Goal: Contribute content: Add original content to the website for others to see

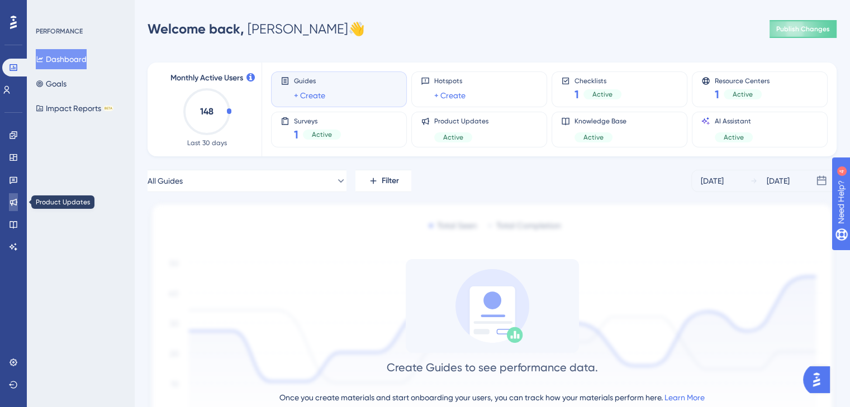
click at [9, 204] on link at bounding box center [13, 202] width 9 height 18
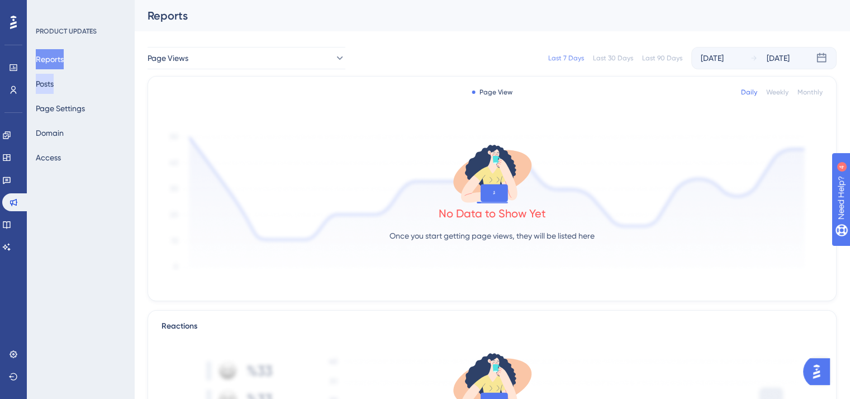
click at [54, 91] on button "Posts" at bounding box center [45, 84] width 18 height 20
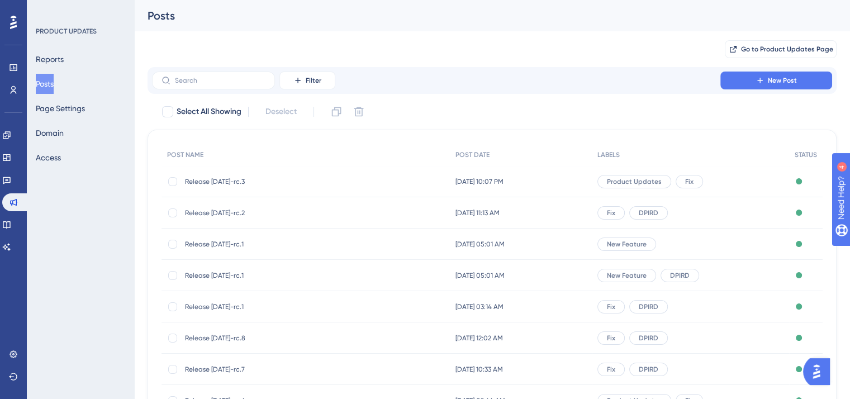
drag, startPoint x: 279, startPoint y: 181, endPoint x: 186, endPoint y: 188, distance: 93.6
click at [186, 188] on div "Release [DATE]-rc.3 Release [DATE]-rc.3" at bounding box center [274, 181] width 179 height 31
copy span "Release [DATE]-rc.3"
click at [777, 82] on span "New Post" at bounding box center [782, 80] width 29 height 9
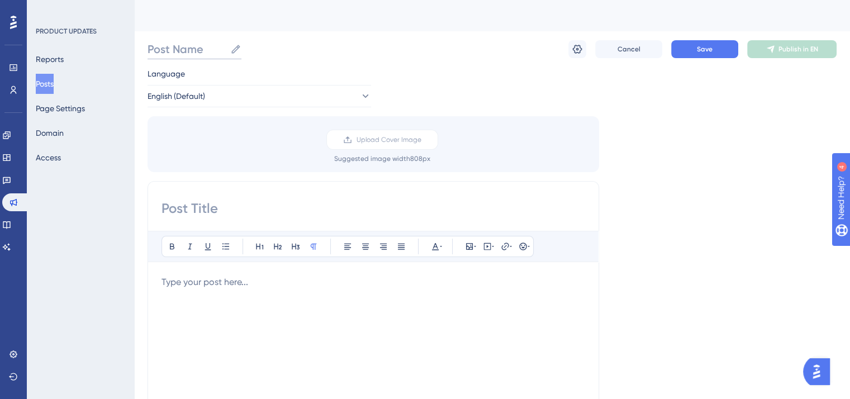
click at [179, 53] on input "Post Name" at bounding box center [187, 49] width 78 height 16
paste input "Release [DATE]-rc.3"
type input "Release [DATE]-rc.4"
click at [201, 204] on input at bounding box center [373, 208] width 424 height 18
paste input "Release [DATE]-rc.4"
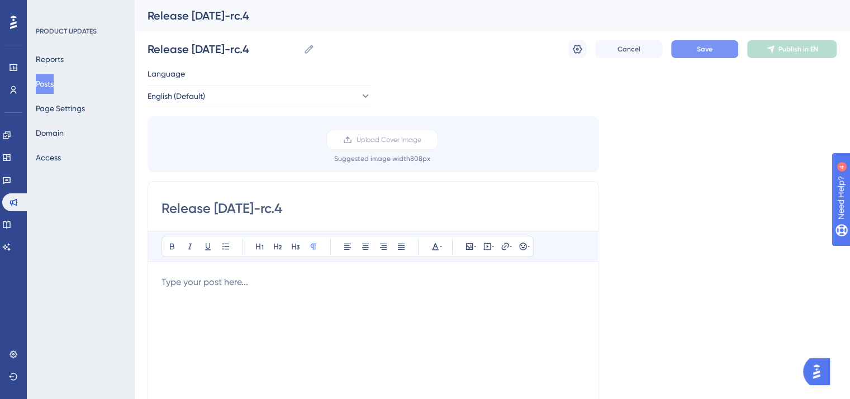
type input "Release [DATE]-rc.4"
click at [715, 44] on button "Save" at bounding box center [704, 49] width 67 height 18
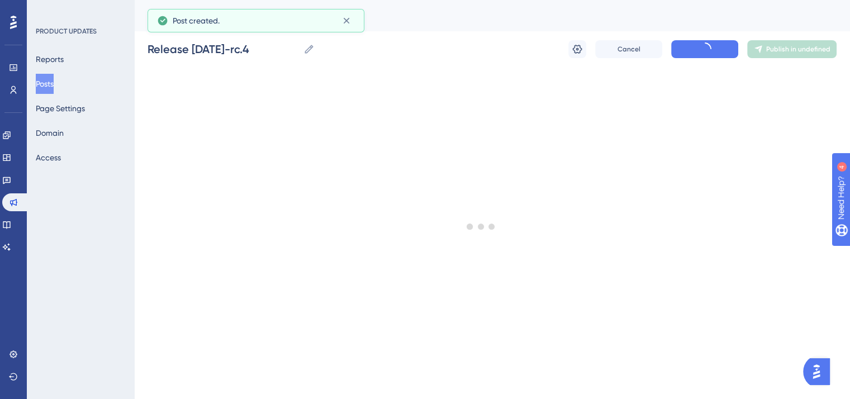
click at [51, 81] on button "Posts" at bounding box center [45, 84] width 18 height 20
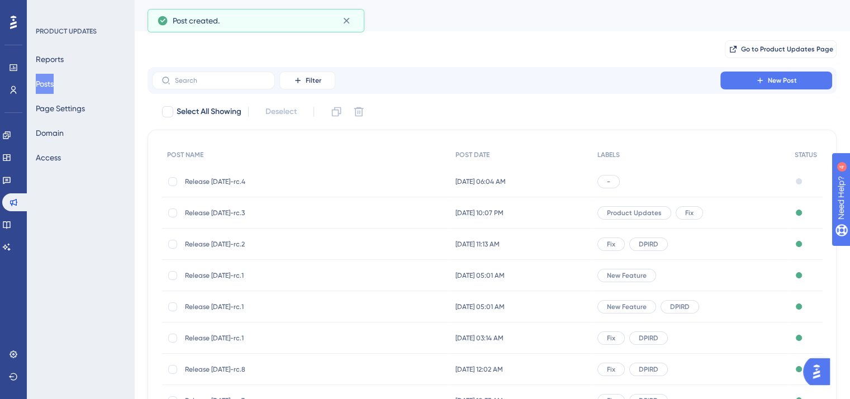
click at [236, 212] on span "Release [DATE]-rc.3" at bounding box center [274, 212] width 179 height 9
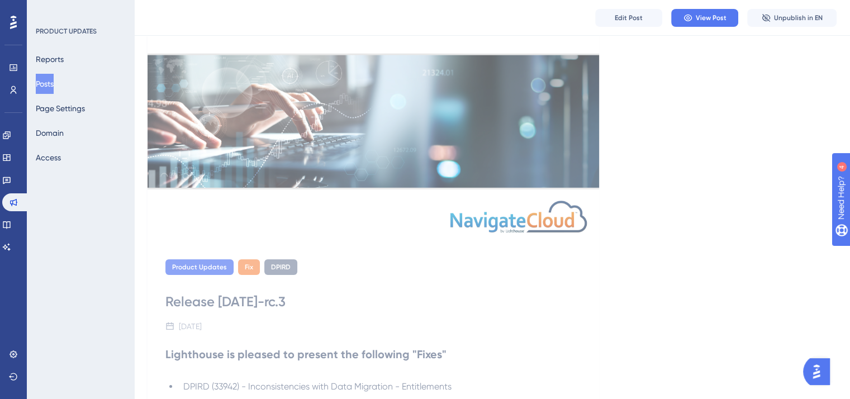
scroll to position [279, 0]
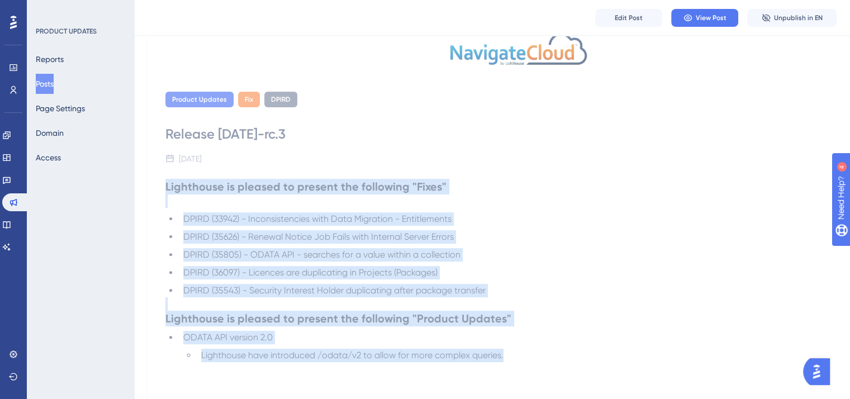
drag, startPoint x: 164, startPoint y: 183, endPoint x: 508, endPoint y: 349, distance: 381.6
click at [508, 349] on div "Product Updates Fix DPIRD Release [DATE]-rc.3 [DATE] Lighthouse is pleased to p…" at bounding box center [374, 259] width 452 height 371
copy div "Lighthouse is pleased to present the following "Fixes" DPIRD (33942) - Inconsis…"
click at [49, 79] on button "Posts" at bounding box center [45, 84] width 18 height 20
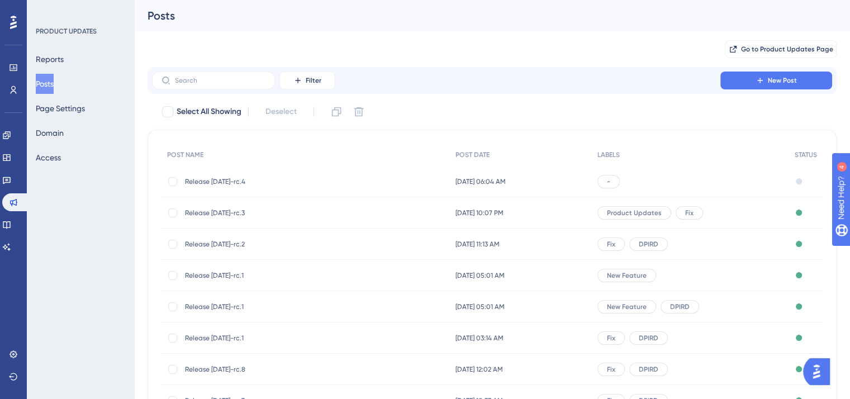
click at [215, 182] on span "Release [DATE]-rc.4" at bounding box center [274, 181] width 179 height 9
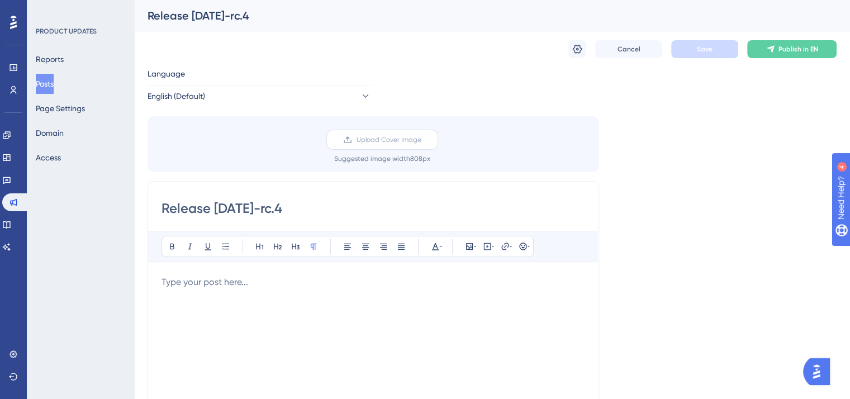
click at [391, 136] on span "Upload Cover Image" at bounding box center [389, 139] width 65 height 9
click at [421, 140] on input "Upload Cover Image" at bounding box center [421, 140] width 0 height 0
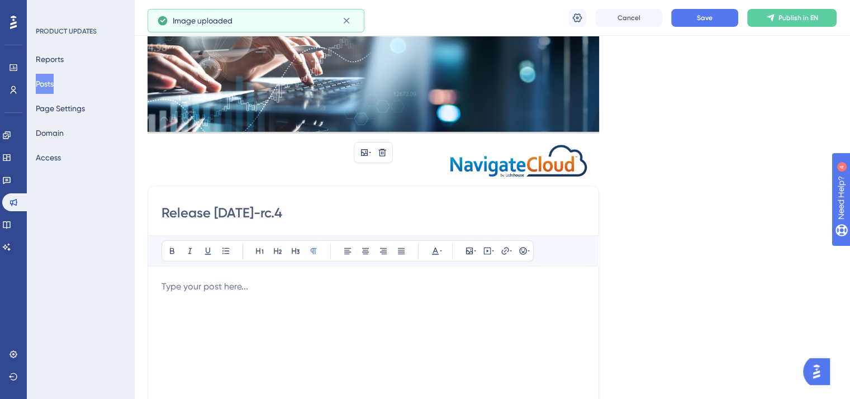
scroll to position [279, 0]
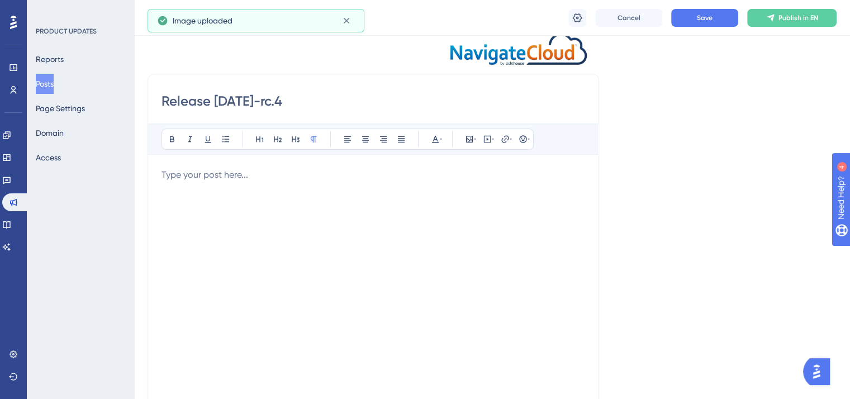
click at [317, 224] on div at bounding box center [373, 291] width 424 height 246
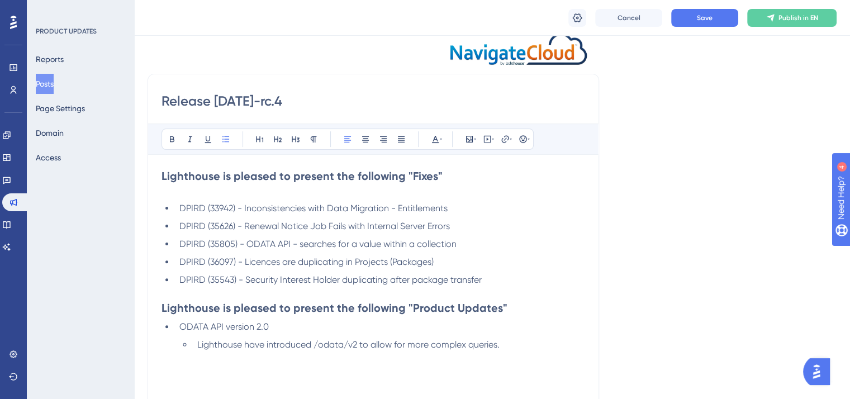
click at [221, 208] on span "DPIRD (33942) - Inconsistencies with Data Migration - Entitlements" at bounding box center [313, 208] width 268 height 11
click at [216, 227] on span "DPIRD (35626) - Renewal Notice Job Fails with Internal Server Errors" at bounding box center [314, 226] width 270 height 11
drag, startPoint x: 216, startPoint y: 246, endPoint x: 228, endPoint y: 268, distance: 25.0
click at [216, 246] on span "DPIRD (35805) - ODATA API - searches for a value within a collection" at bounding box center [317, 244] width 277 height 11
click at [241, 242] on span "DPIRD (36113) - Project - No Boat Registration against the li" at bounding box center [298, 244] width 239 height 11
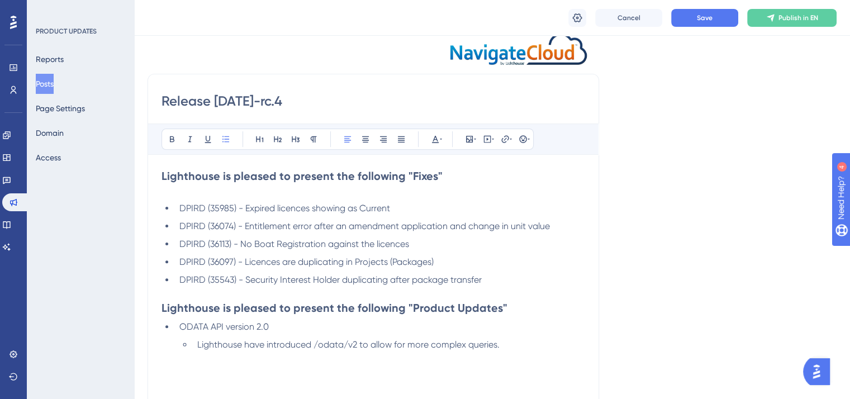
click at [217, 260] on span "DPIRD (36097) - Licences are duplicating in Projects (Packages)" at bounding box center [306, 261] width 254 height 11
click at [218, 281] on span "DPIRD (35543) - Security Interest Holder duplicating after package transfer" at bounding box center [330, 279] width 302 height 11
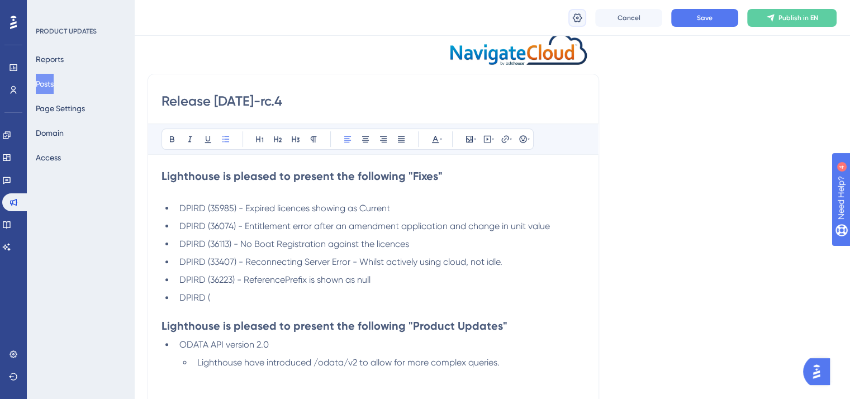
click at [578, 23] on button at bounding box center [577, 18] width 18 height 18
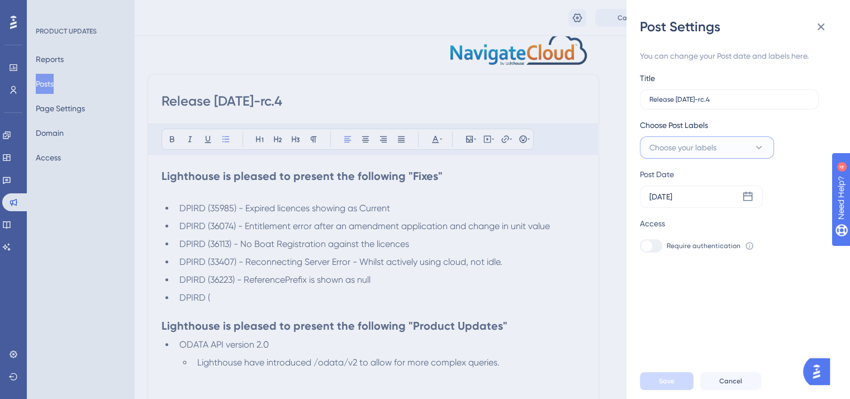
click at [670, 150] on span "Choose your labels" at bounding box center [682, 147] width 67 height 13
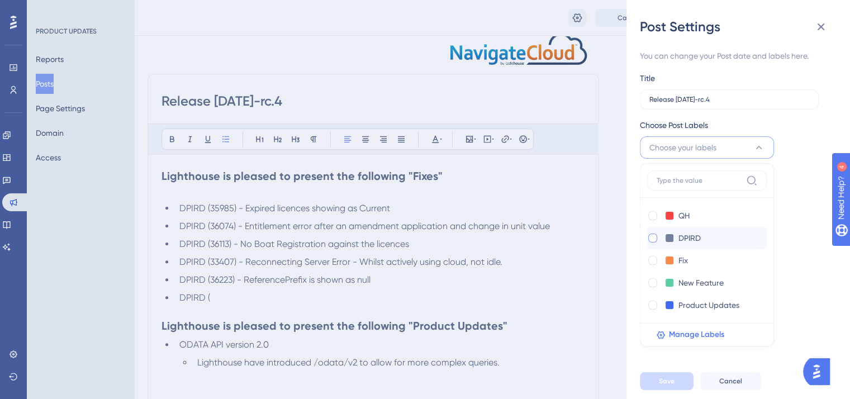
click at [654, 240] on div at bounding box center [652, 238] width 9 height 9
checkbox input "true"
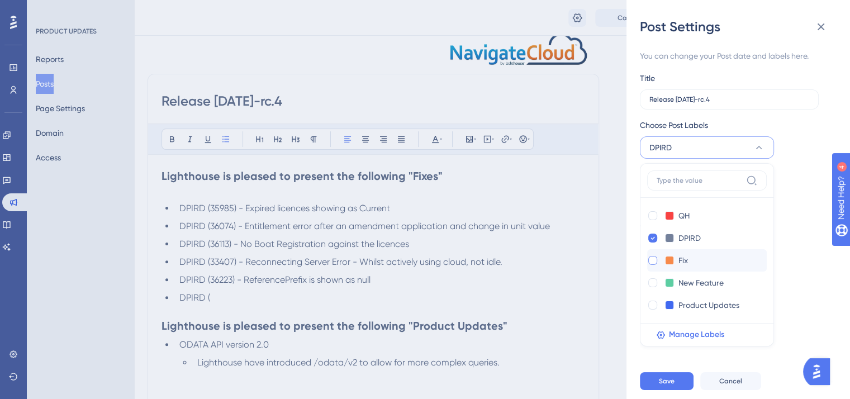
click at [652, 259] on div at bounding box center [652, 260] width 9 height 9
checkbox input "true"
click at [669, 386] on span "Save" at bounding box center [667, 381] width 16 height 9
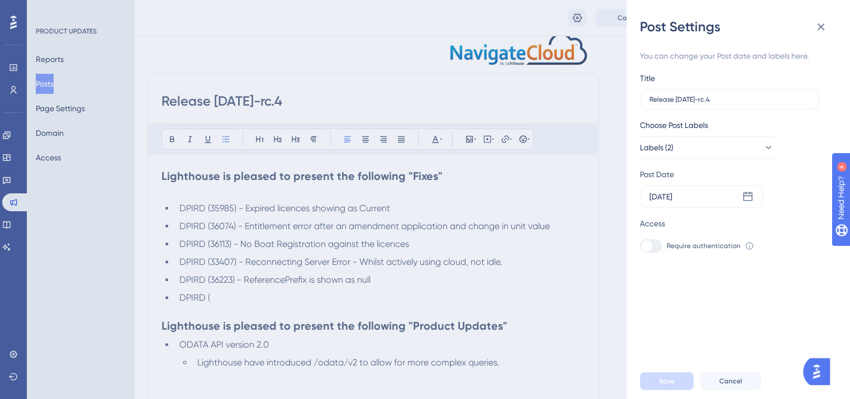
click at [482, 248] on div "Post Settings You can change your Post date and labels here. Title Release [DAT…" at bounding box center [425, 199] width 850 height 399
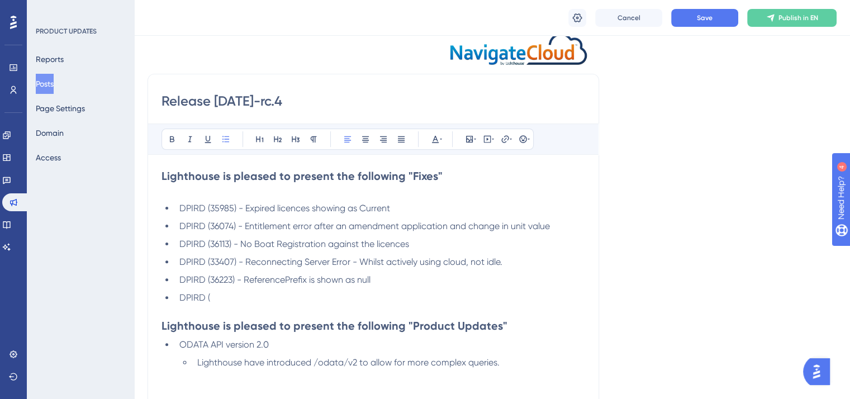
scroll to position [335, 0]
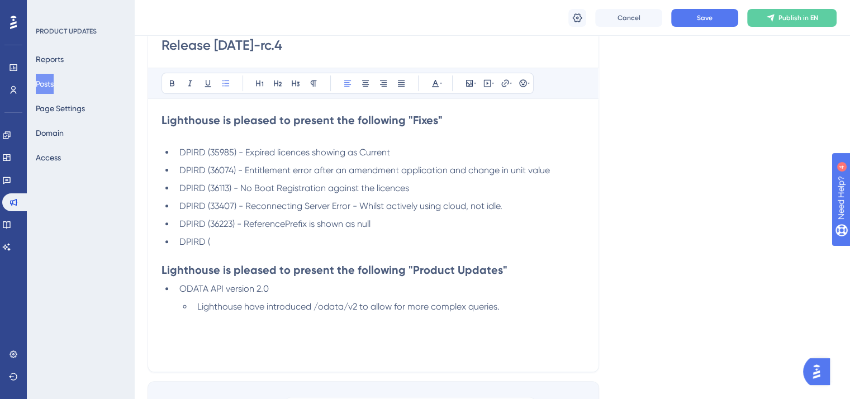
click at [222, 236] on li "DPIRD (" at bounding box center [380, 241] width 410 height 13
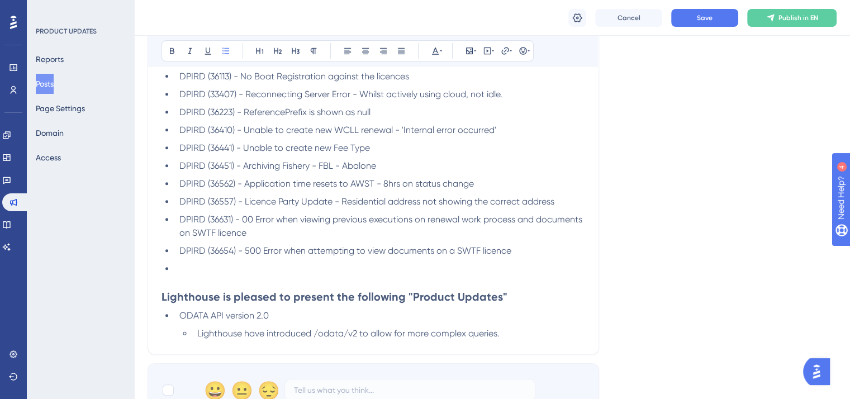
scroll to position [559, 0]
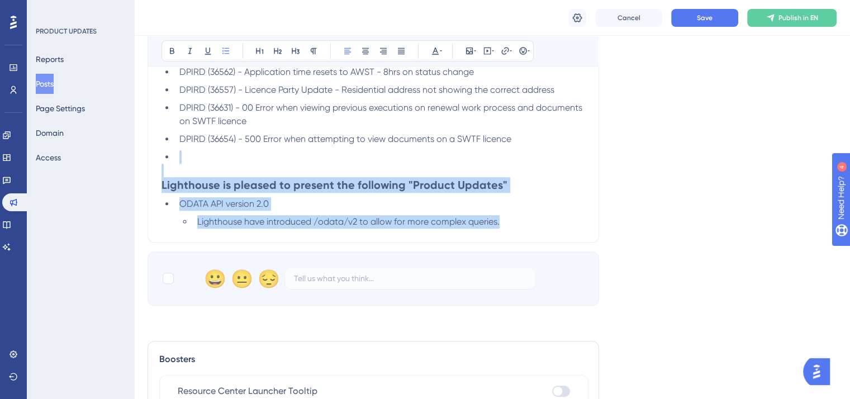
drag, startPoint x: 511, startPoint y: 223, endPoint x: 145, endPoint y: 151, distance: 373.1
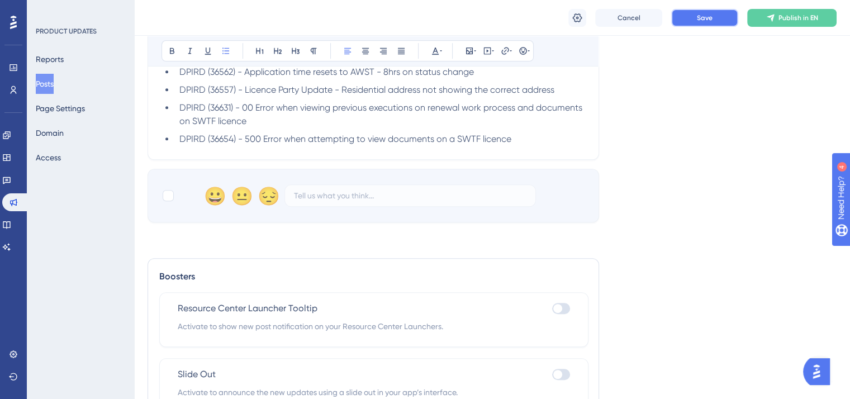
click at [691, 21] on button "Save" at bounding box center [704, 18] width 67 height 18
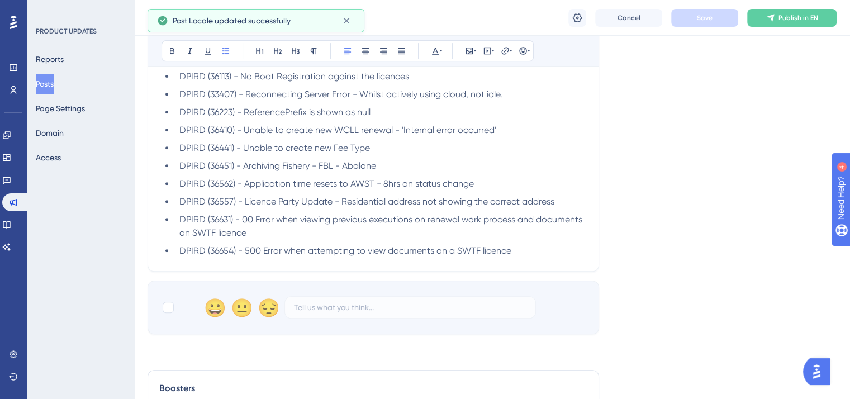
scroll to position [335, 0]
